Goal: Information Seeking & Learning: Learn about a topic

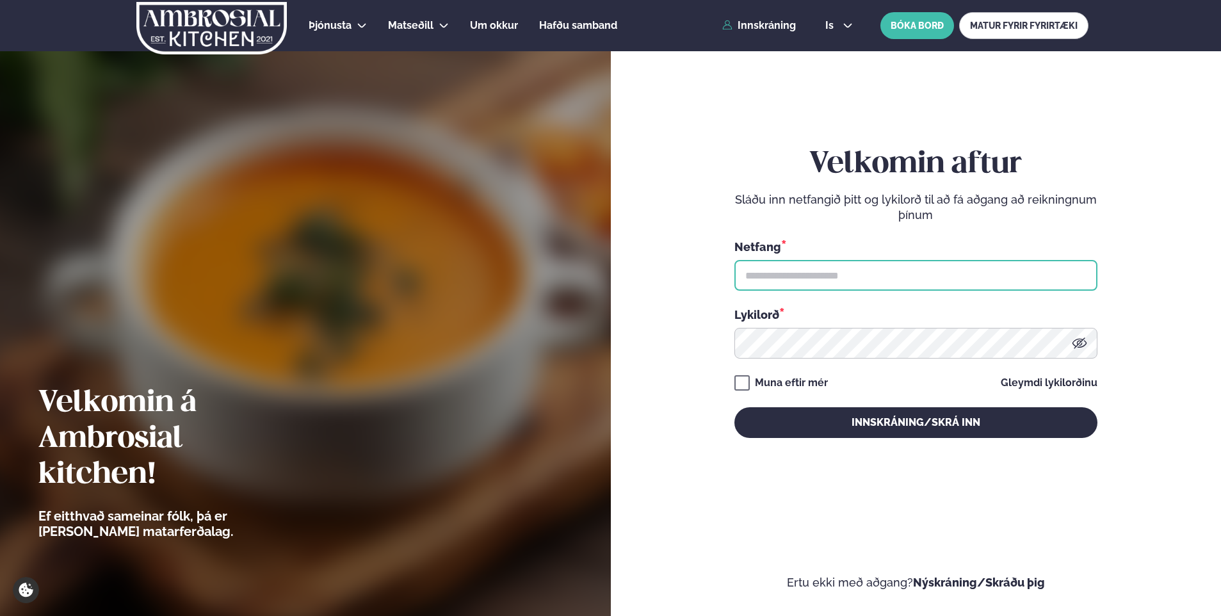
click at [787, 275] on input "text" at bounding box center [915, 275] width 363 height 31
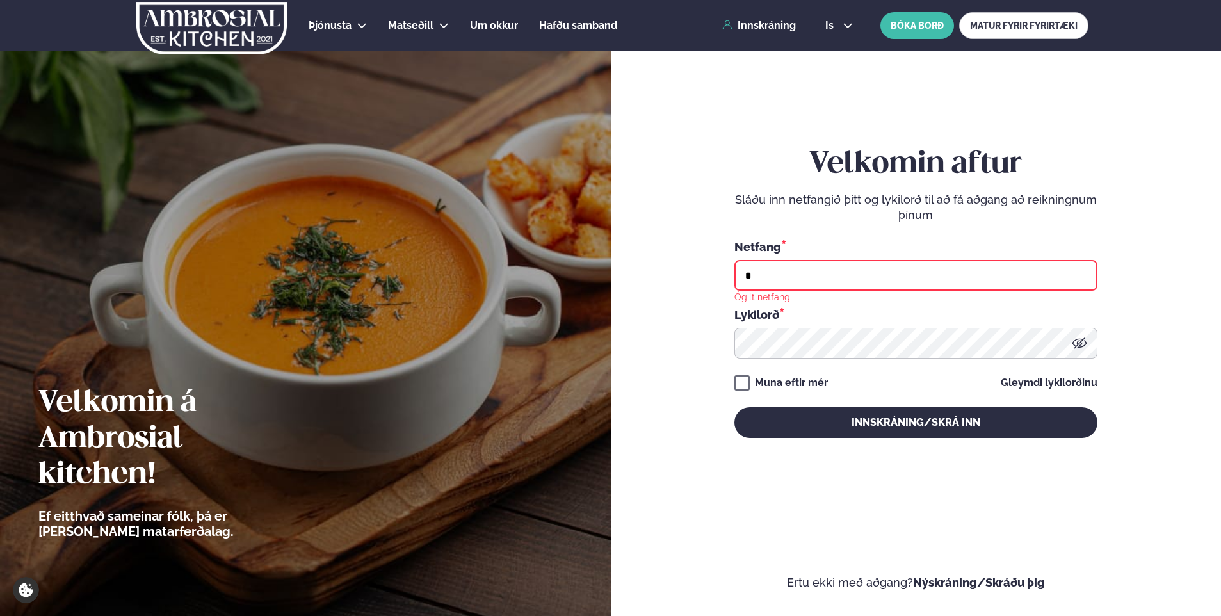
type input "**********"
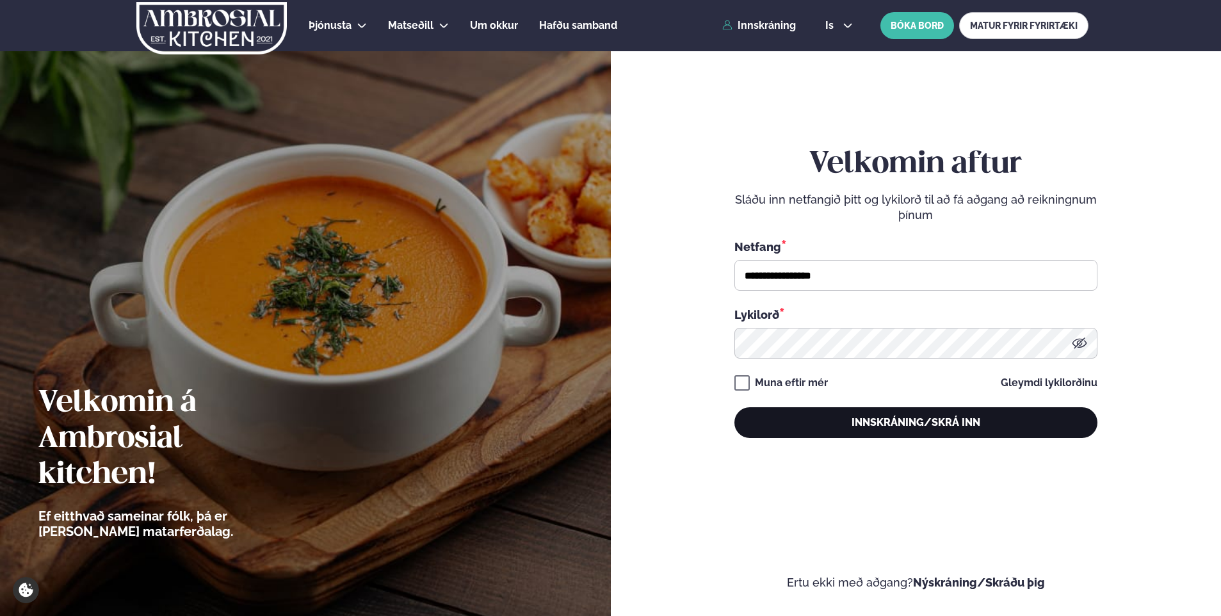
click at [909, 420] on button "Innskráning/Skrá inn" at bounding box center [915, 422] width 363 height 31
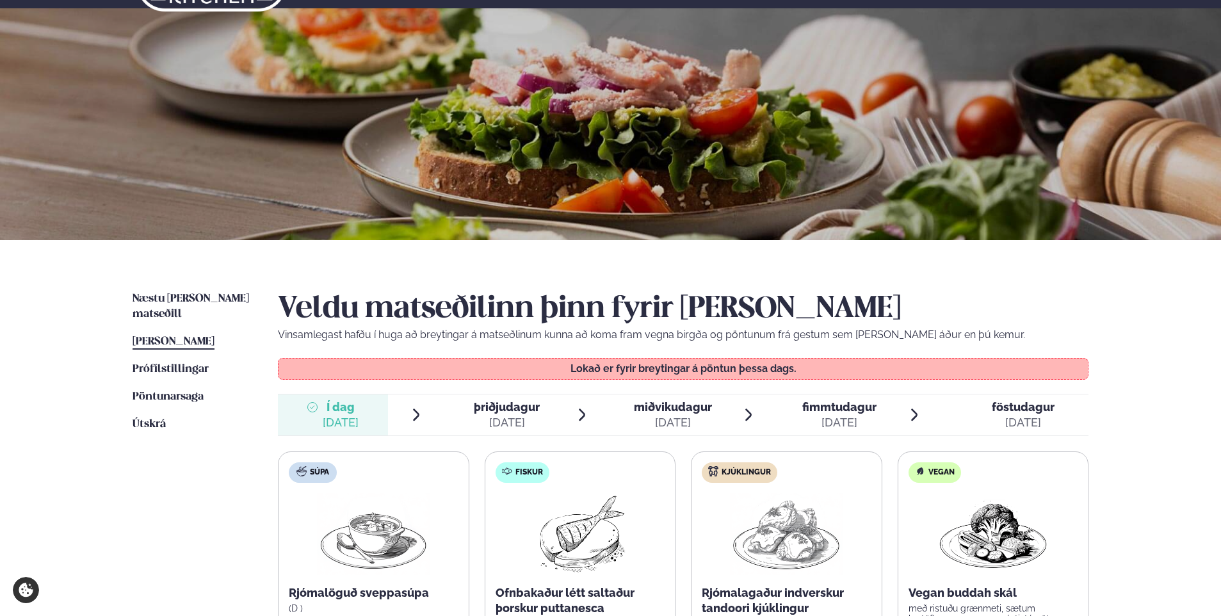
scroll to position [64, 0]
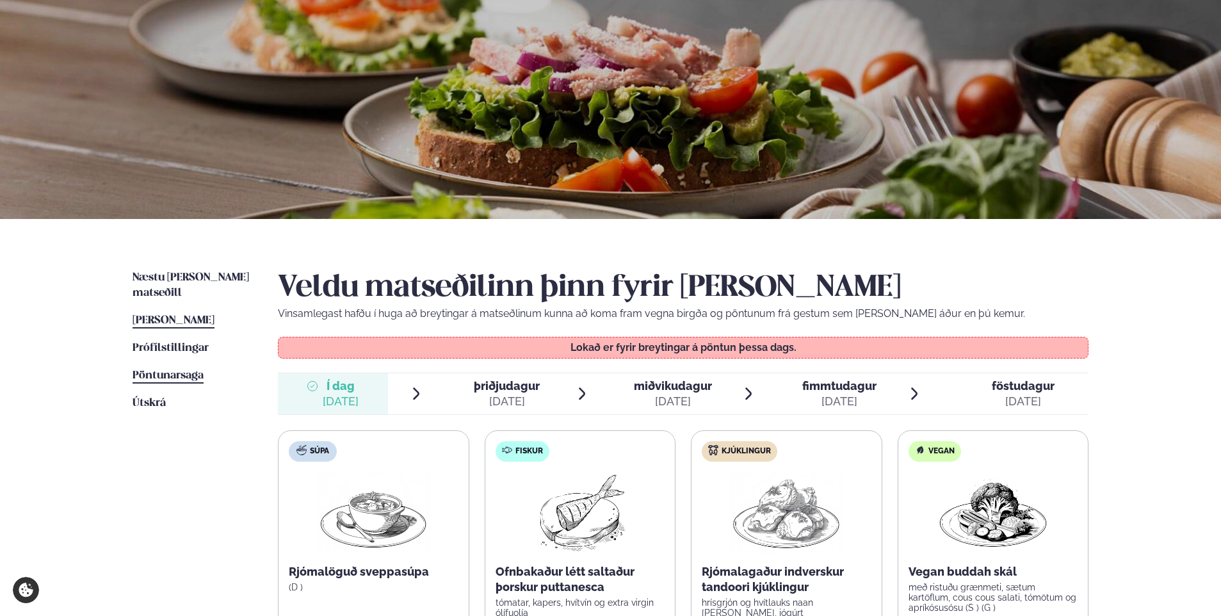
click at [171, 370] on span "Pöntunarsaga" at bounding box center [167, 375] width 71 height 11
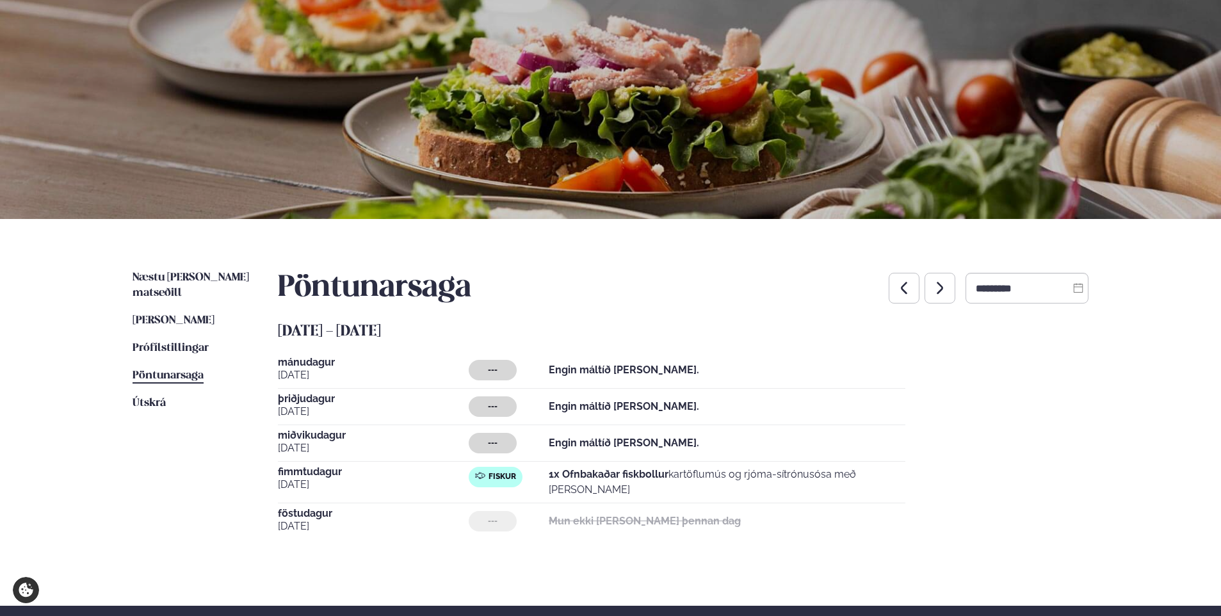
scroll to position [128, 0]
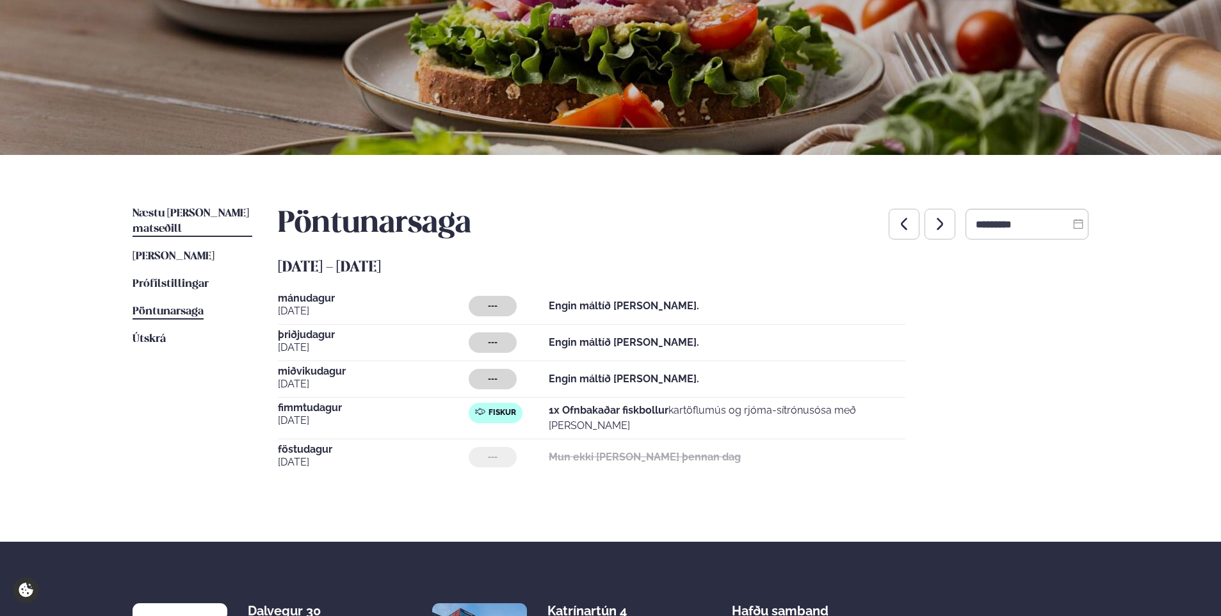
click at [194, 215] on span "Næstu [PERSON_NAME] matseðill" at bounding box center [190, 221] width 116 height 26
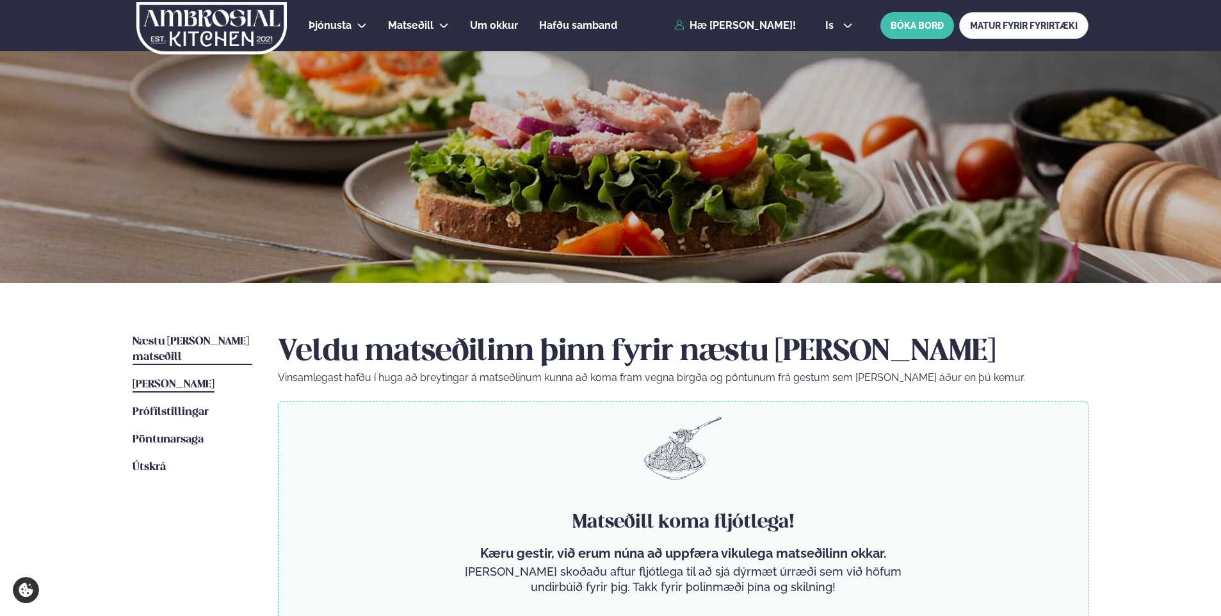
click at [206, 379] on span "[PERSON_NAME]" at bounding box center [173, 384] width 82 height 11
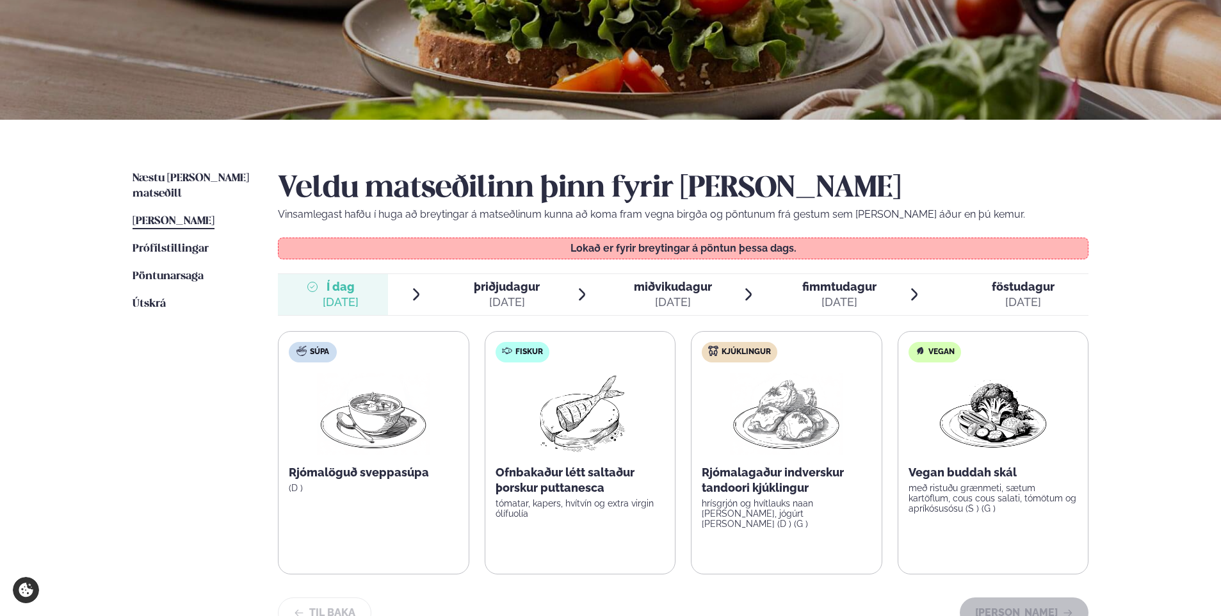
scroll to position [192, 0]
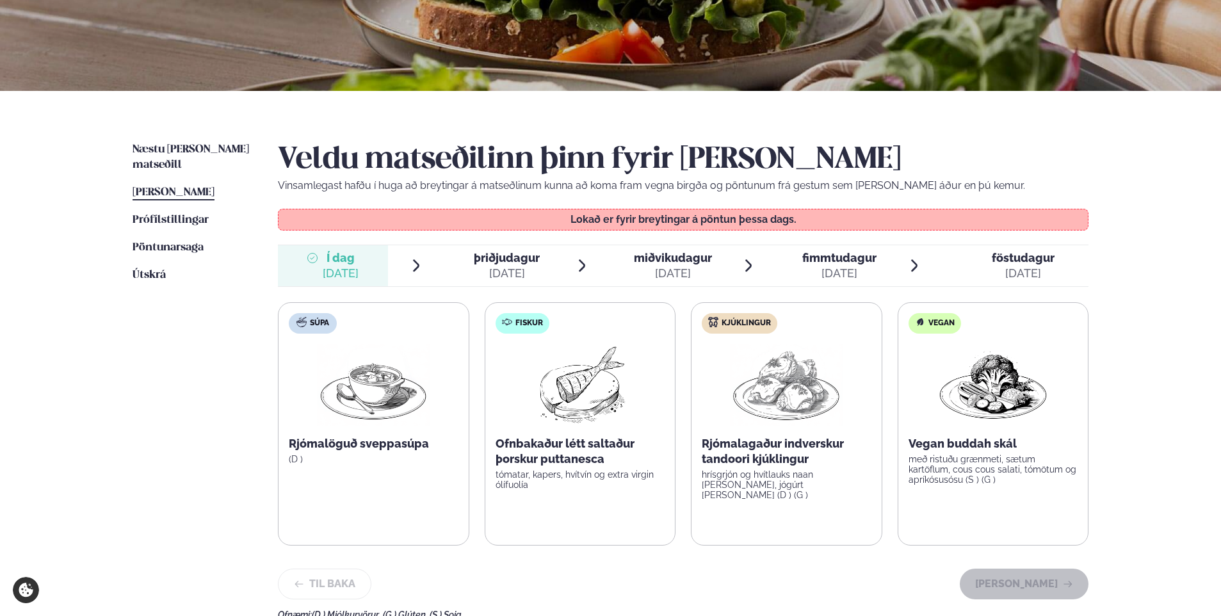
click at [503, 276] on div "[DATE]" at bounding box center [507, 273] width 66 height 15
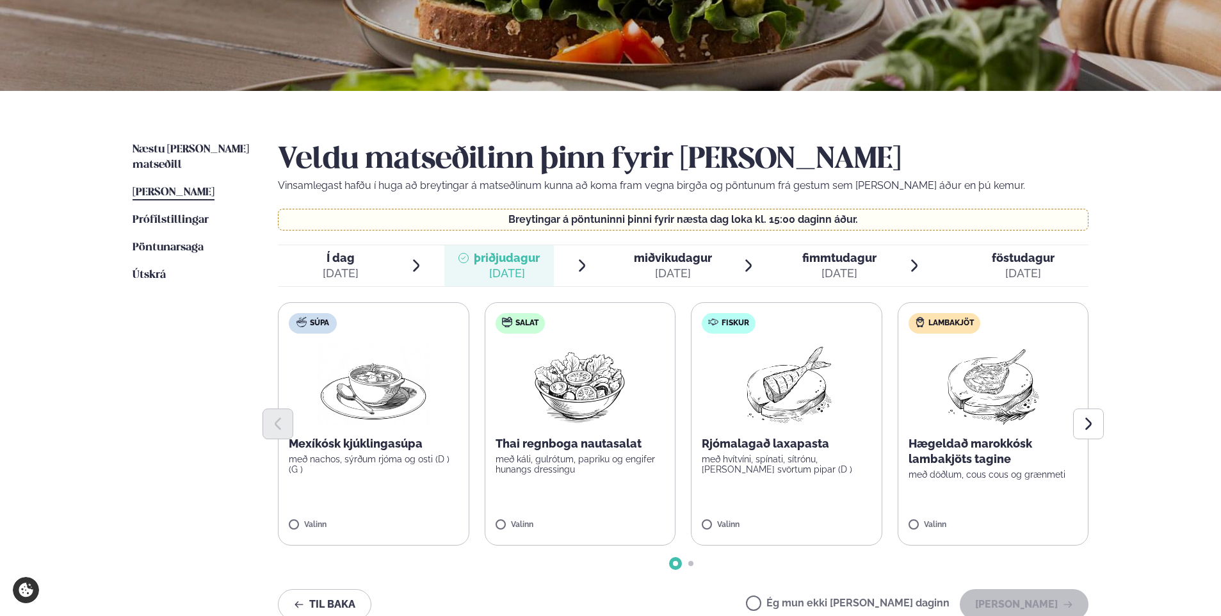
click at [646, 266] on div "[DATE]" at bounding box center [673, 273] width 78 height 15
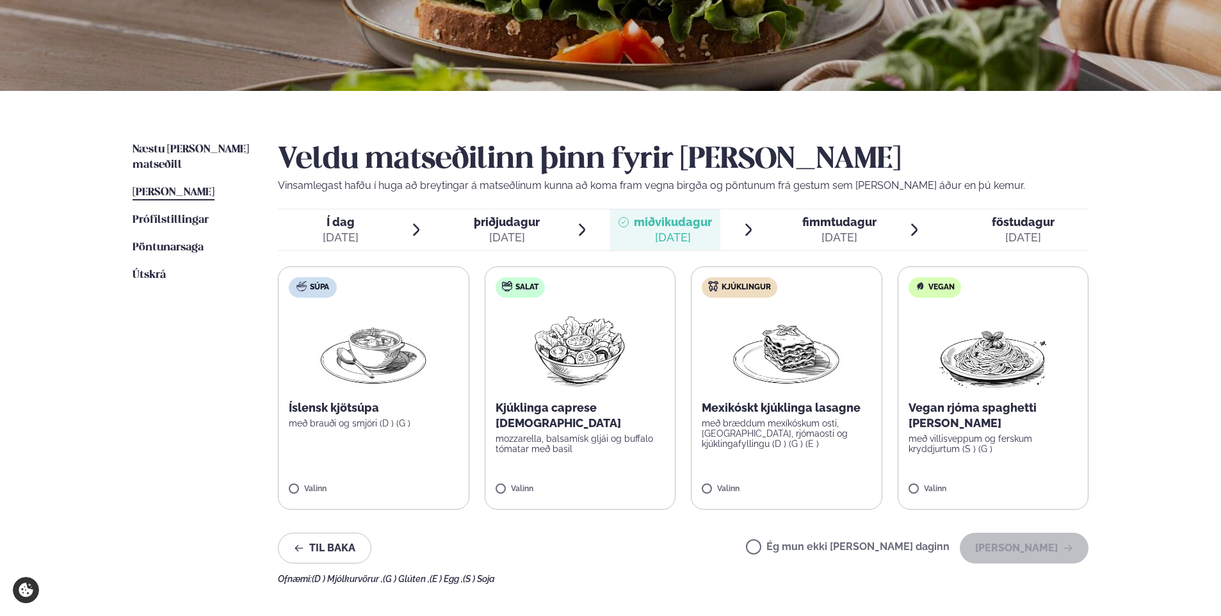
click at [830, 236] on div "[DATE]" at bounding box center [839, 237] width 74 height 15
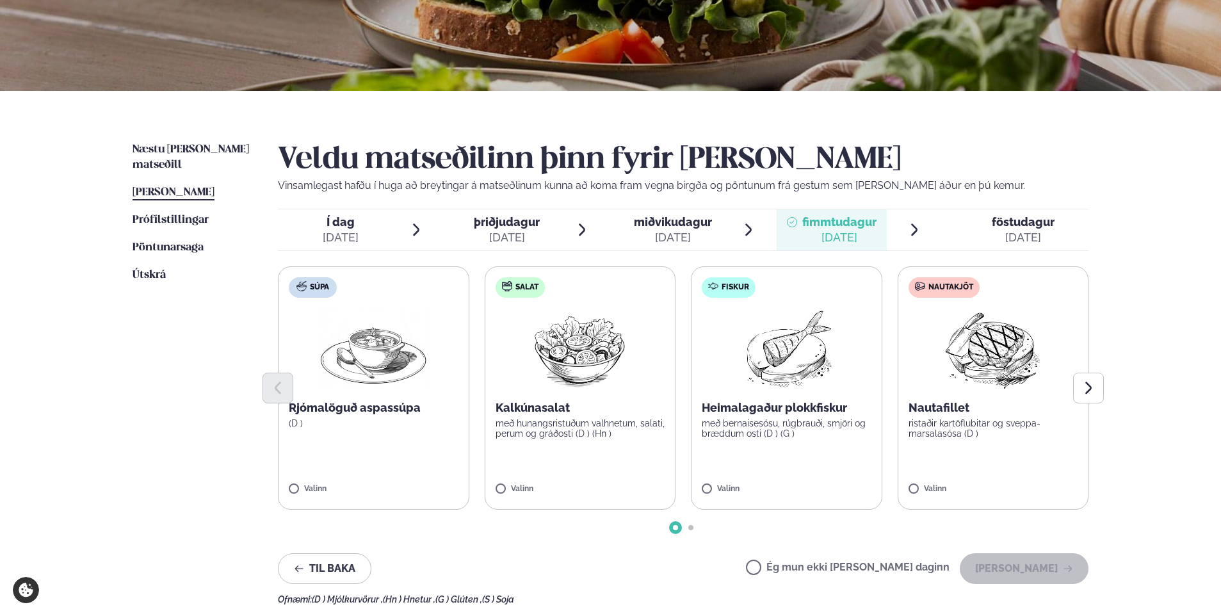
click at [1007, 228] on span "föstudagur" at bounding box center [1022, 221] width 63 height 13
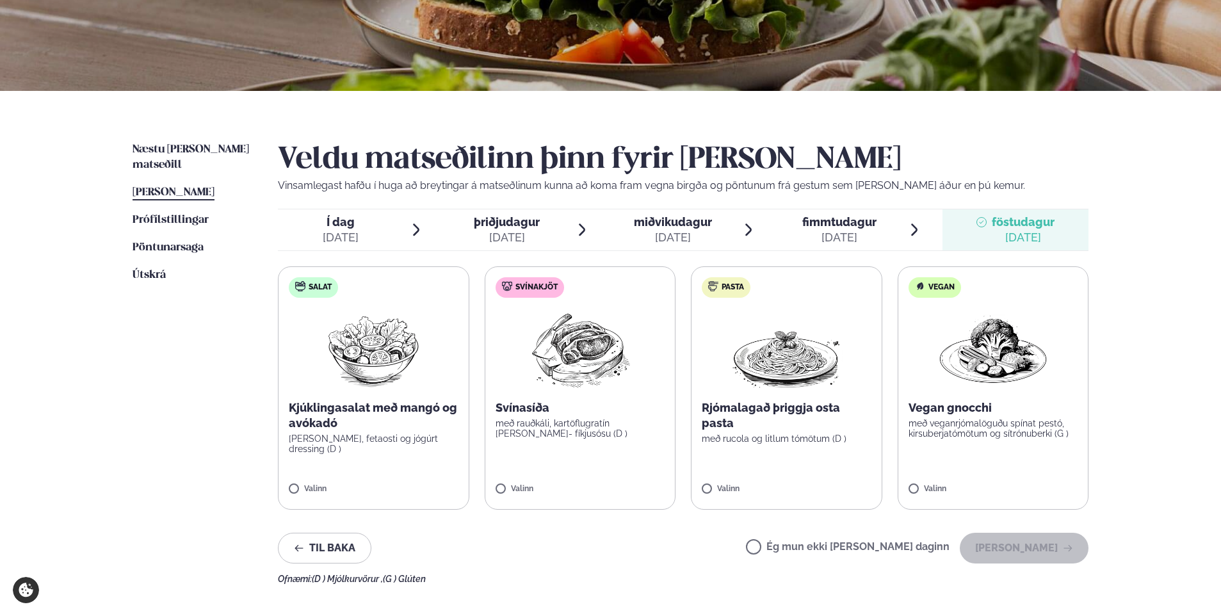
click at [675, 221] on span "miðvikudagur" at bounding box center [673, 221] width 78 height 13
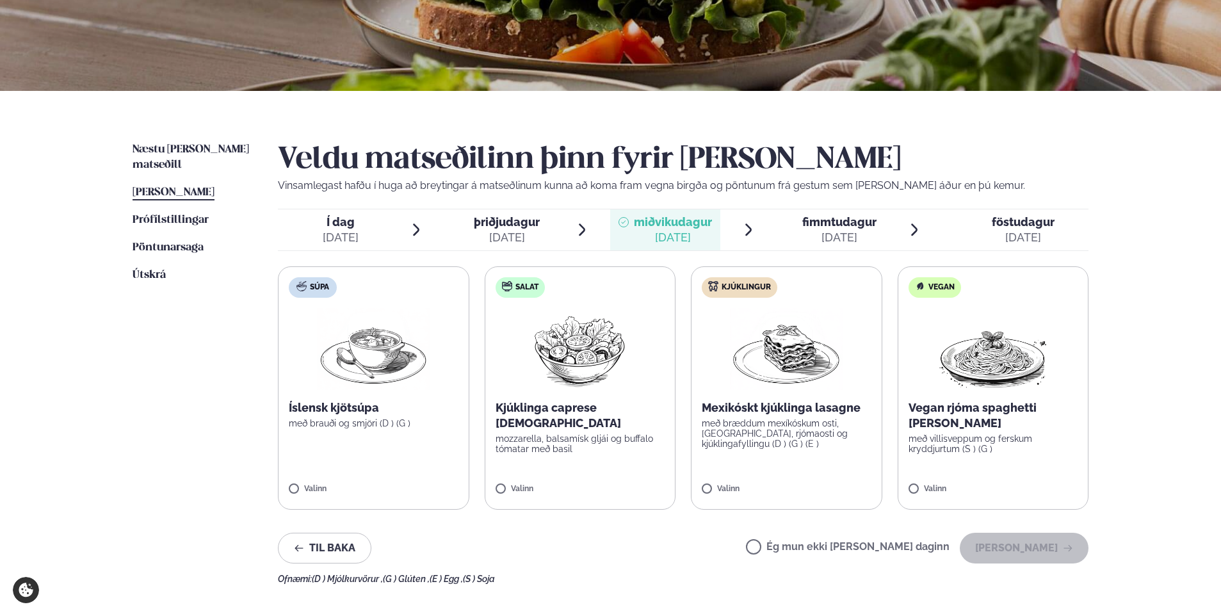
click at [513, 229] on div "þriðjudagur þri." at bounding box center [507, 221] width 66 height 15
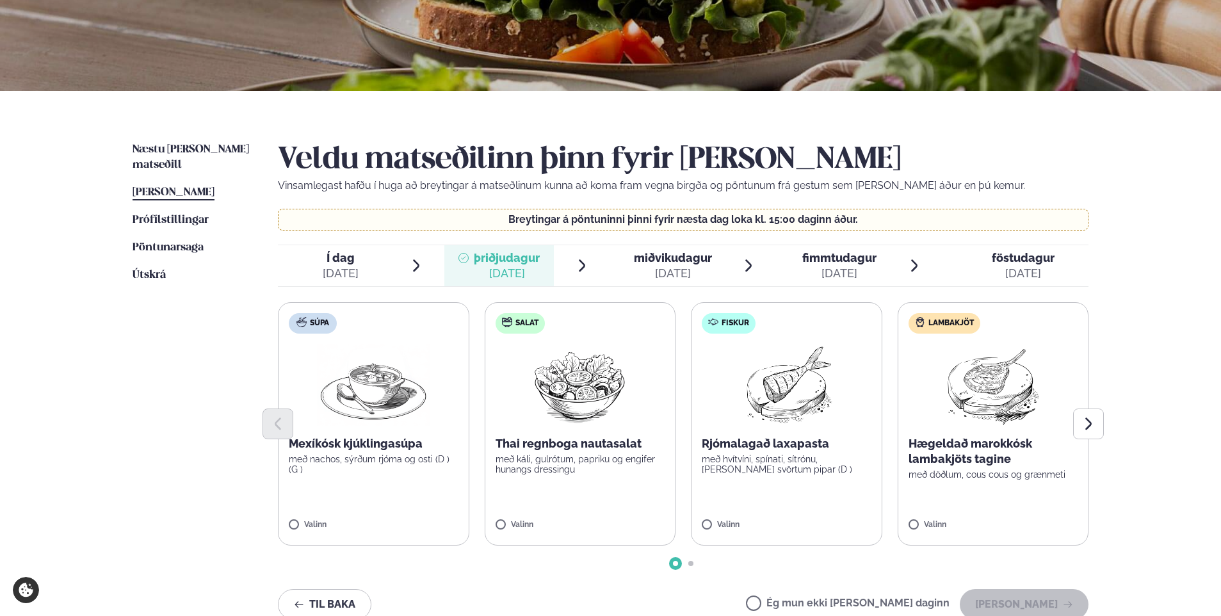
click at [812, 250] on div "fimmtudagur fim." at bounding box center [839, 257] width 74 height 15
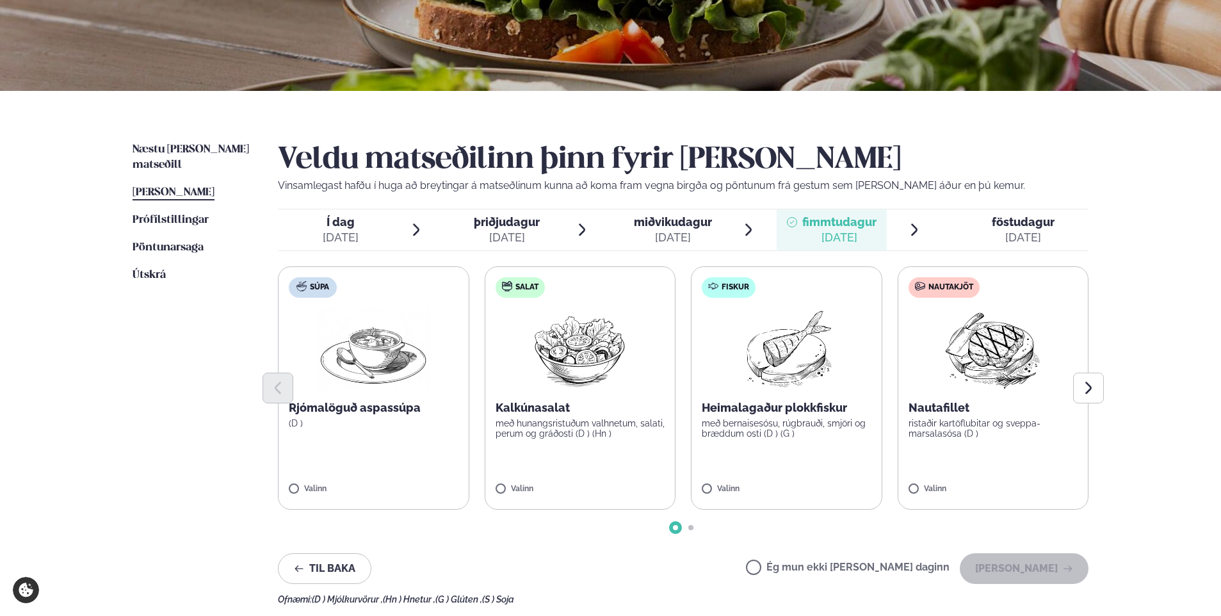
click at [998, 231] on div "[DATE]" at bounding box center [1022, 237] width 63 height 15
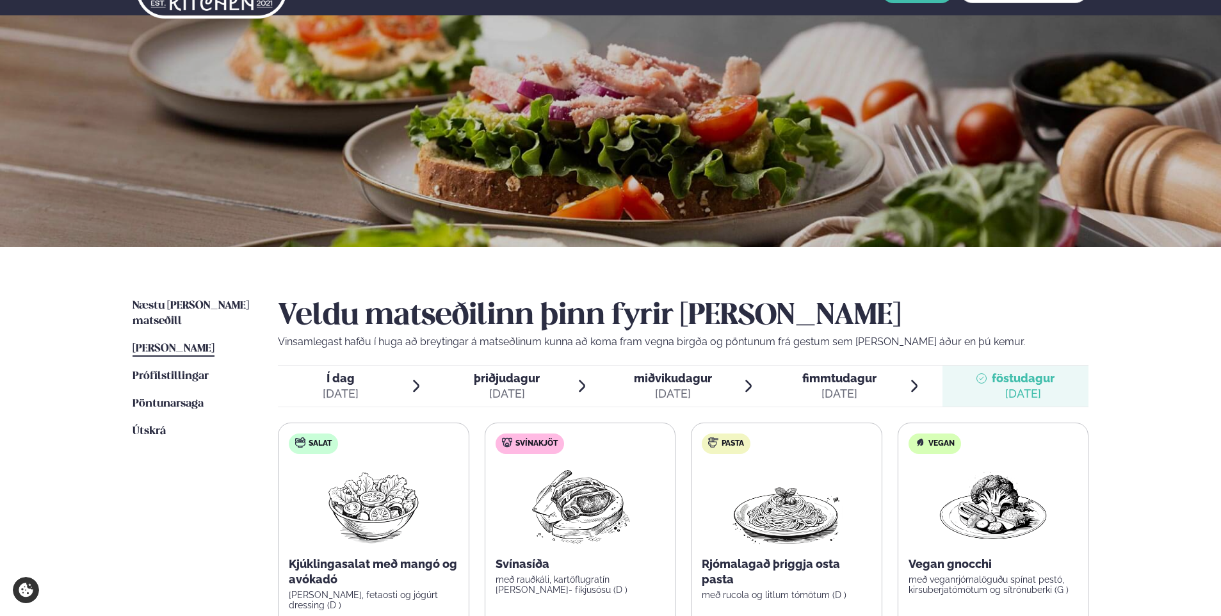
scroll to position [0, 0]
